Goal: Task Accomplishment & Management: Manage account settings

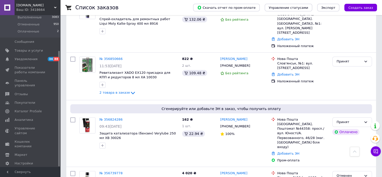
scroll to position [126, 0]
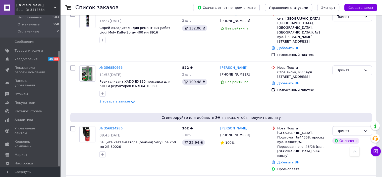
click at [107, 126] on link "№ 356824286" at bounding box center [111, 128] width 23 height 4
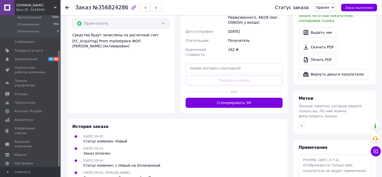
scroll to position [205, 0]
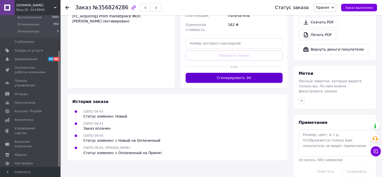
click at [250, 73] on button "Сгенерировать ЭН" at bounding box center [234, 78] width 97 height 10
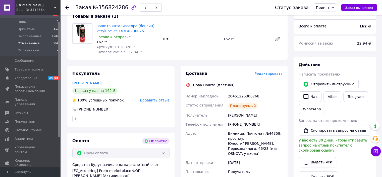
scroll to position [0, 0]
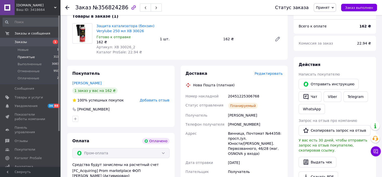
click at [35, 59] on li "Принятые 311" at bounding box center [31, 57] width 62 height 7
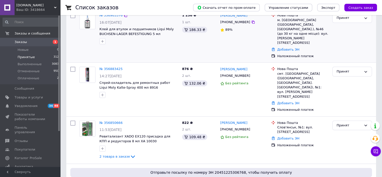
scroll to position [101, 0]
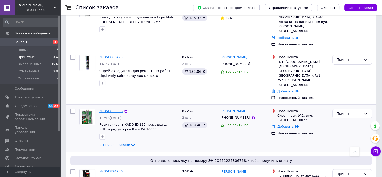
click at [109, 109] on link "№ 356850666" at bounding box center [111, 111] width 23 height 4
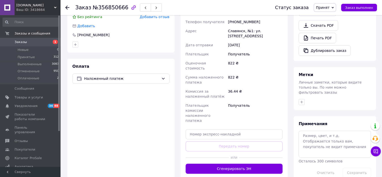
scroll to position [223, 0]
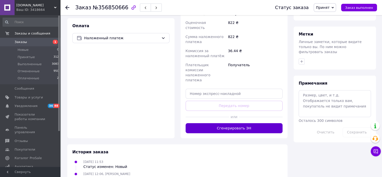
click at [235, 123] on button "Сгенерировать ЭН" at bounding box center [234, 128] width 97 height 10
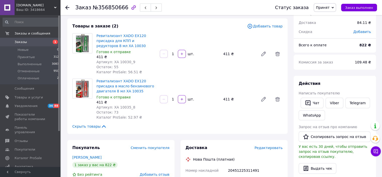
scroll to position [0, 0]
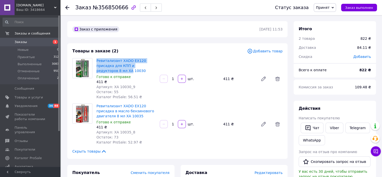
drag, startPoint x: 96, startPoint y: 60, endPoint x: 151, endPoint y: 66, distance: 55.4
click at [151, 66] on div "Ревитализант XADO EX120 присадка для КПП и редукторов 8 мл XA 10030 Готово к от…" at bounding box center [126, 78] width 63 height 43
copy link "Ревитализант XADO EX120 присадка для КПП и редукторов 8 мл XA"
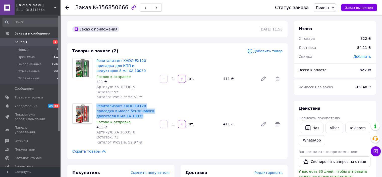
drag, startPoint x: 97, startPoint y: 103, endPoint x: 154, endPoint y: 114, distance: 58.2
click at [154, 114] on div "Ревитализант XADO EX120 присадка в масло бензинового двигателя 8 мл XA 10035 Го…" at bounding box center [126, 123] width 63 height 43
copy link "Ревитализант XADO EX120 присадка в масло бензинового двигателя 8 мл XA 10035"
click at [28, 45] on link "Заказы 1" at bounding box center [31, 42] width 62 height 9
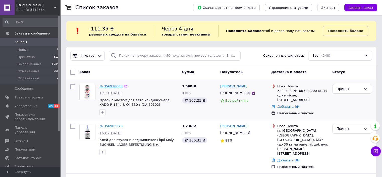
click at [105, 84] on link "№ 356918068" at bounding box center [111, 86] width 23 height 4
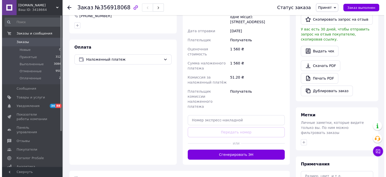
scroll to position [151, 0]
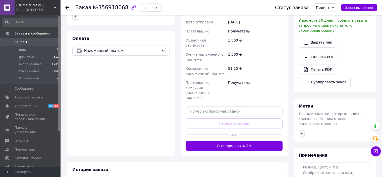
click at [255, 140] on button "Сгенерировать ЭН" at bounding box center [234, 145] width 97 height 10
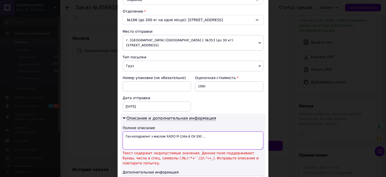
click at [210, 132] on textarea "Газ-холодоагент з маслом XADO R-134a & Oil 330 ..." at bounding box center [193, 140] width 141 height 18
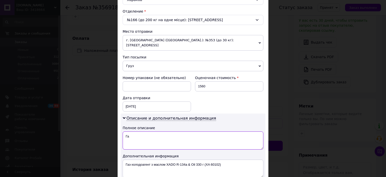
type textarea "Г"
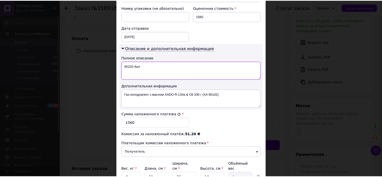
scroll to position [251, 0]
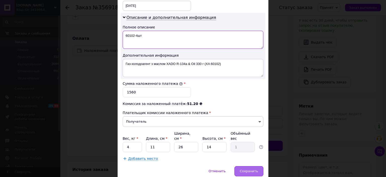
type textarea "60102-4шт"
click at [250, 169] on span "Сохранить" at bounding box center [249, 171] width 18 height 4
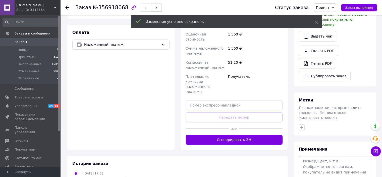
scroll to position [225, 0]
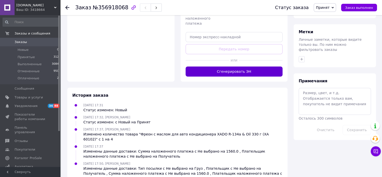
click at [244, 66] on button "Сгенерировать ЭН" at bounding box center [234, 71] width 97 height 10
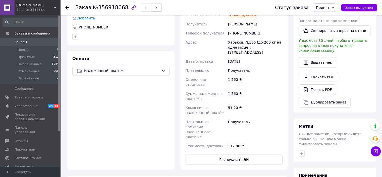
scroll to position [176, 0]
